Goal: Task Accomplishment & Management: Use online tool/utility

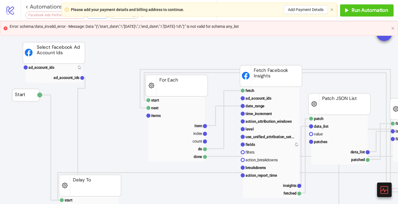
click at [330, 11] on div "Please add your payment details and billing address to continue. Add Payment De…" at bounding box center [199, 10] width 276 height 14
click at [332, 9] on icon "close" at bounding box center [331, 9] width 2 height 2
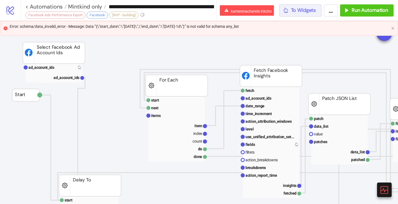
click at [309, 12] on span "To Widgets" at bounding box center [303, 10] width 25 height 6
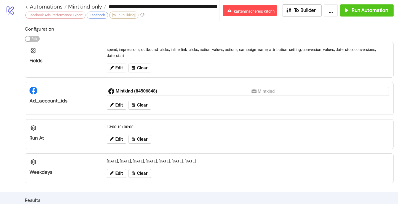
click at [116, 62] on div "Edit Clear" at bounding box center [248, 68] width 286 height 14
click at [117, 71] on button "Edit" at bounding box center [117, 68] width 20 height 9
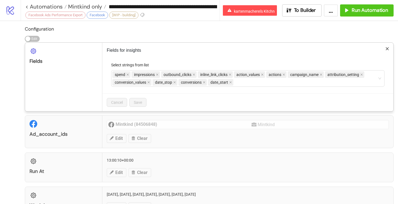
click at [384, 50] on p "Fields for insights" at bounding box center [248, 50] width 282 height 7
click at [386, 50] on icon "close" at bounding box center [387, 49] width 4 height 4
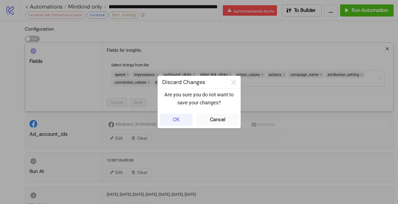
click at [188, 117] on button "OK" at bounding box center [176, 120] width 33 height 12
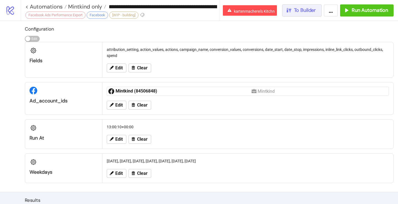
click at [306, 9] on span "To Builder" at bounding box center [305, 10] width 22 height 6
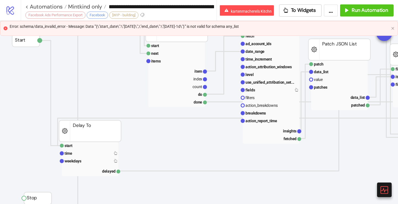
scroll to position [52, 0]
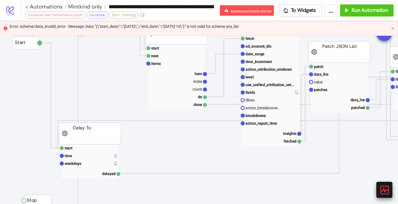
click at [389, 186] on icon at bounding box center [384, 190] width 10 height 10
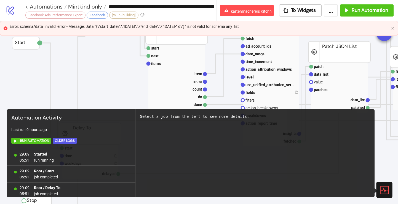
scroll to position [53, 0]
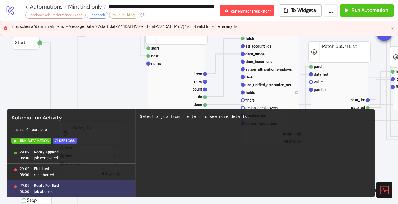
click at [58, 185] on b "Root / For Each" at bounding box center [47, 186] width 26 height 4
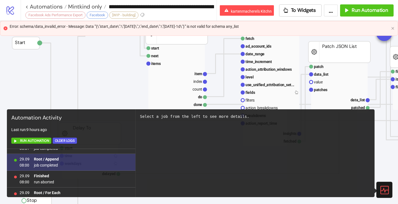
scroll to position [45, 0]
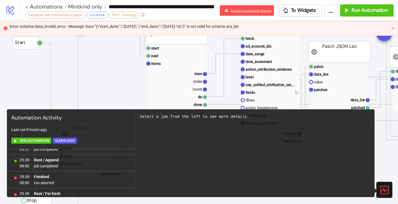
click at [391, 189] on div at bounding box center [384, 190] width 16 height 16
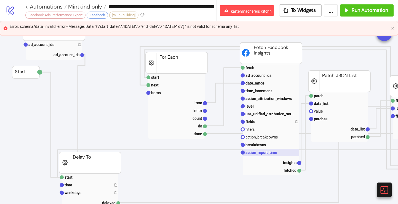
scroll to position [32, 0]
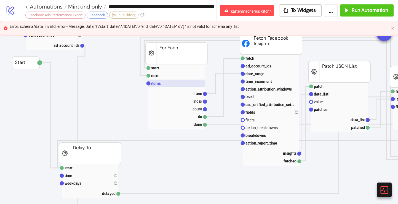
click at [178, 84] on rect at bounding box center [176, 84] width 57 height 8
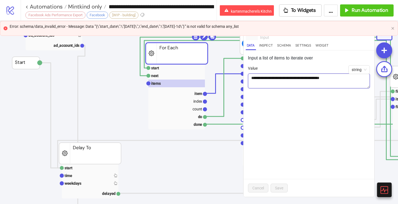
click at [278, 77] on textarea "**********" at bounding box center [309, 81] width 122 height 15
click at [300, 77] on textarea "**********" at bounding box center [309, 81] width 122 height 15
click at [311, 106] on div "**********" at bounding box center [308, 123] width 131 height 147
click at [393, 30] on div "Error: schema/data_invalid_error - Message: Data '"{\"start_date\":\"[DATE]\",\…" at bounding box center [199, 28] width 398 height 15
click at [393, 28] on icon "close" at bounding box center [392, 28] width 3 height 3
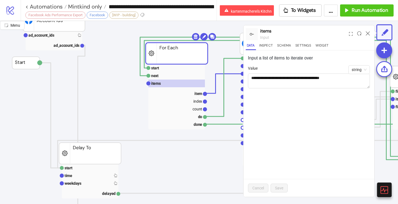
click at [320, 122] on div "**********" at bounding box center [308, 123] width 131 height 147
click at [368, 34] on icon at bounding box center [368, 33] width 4 height 4
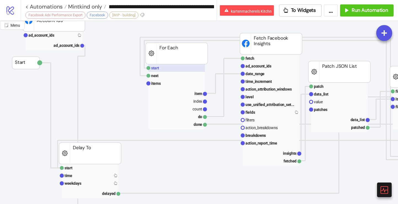
click at [193, 67] on rect at bounding box center [176, 68] width 57 height 8
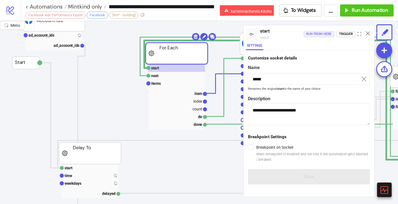
click at [322, 36] on div "Run from here" at bounding box center [319, 34] width 26 height 6
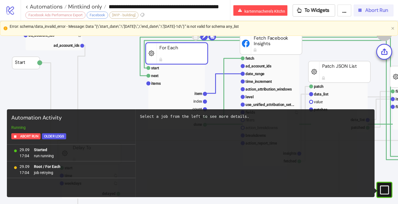
click at [366, 16] on button "Abort Run" at bounding box center [374, 10] width 40 height 12
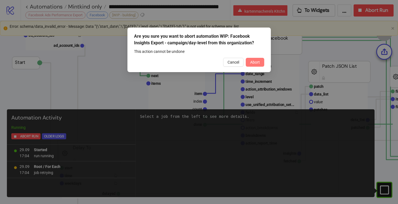
click at [251, 60] on span "Abort" at bounding box center [255, 62] width 10 height 4
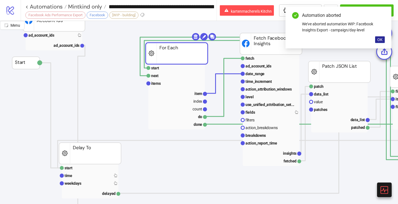
click at [379, 40] on span "OK" at bounding box center [379, 40] width 5 height 4
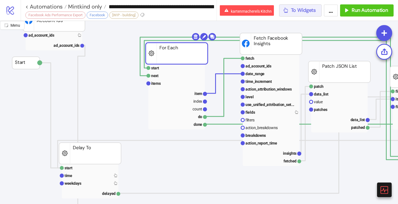
click at [305, 14] on button "To Widgets" at bounding box center [300, 10] width 43 height 12
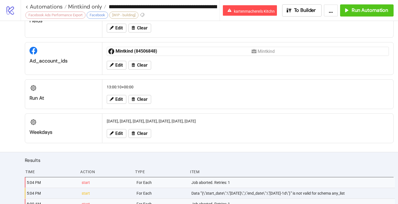
scroll to position [82, 0]
